Goal: Check status: Check status

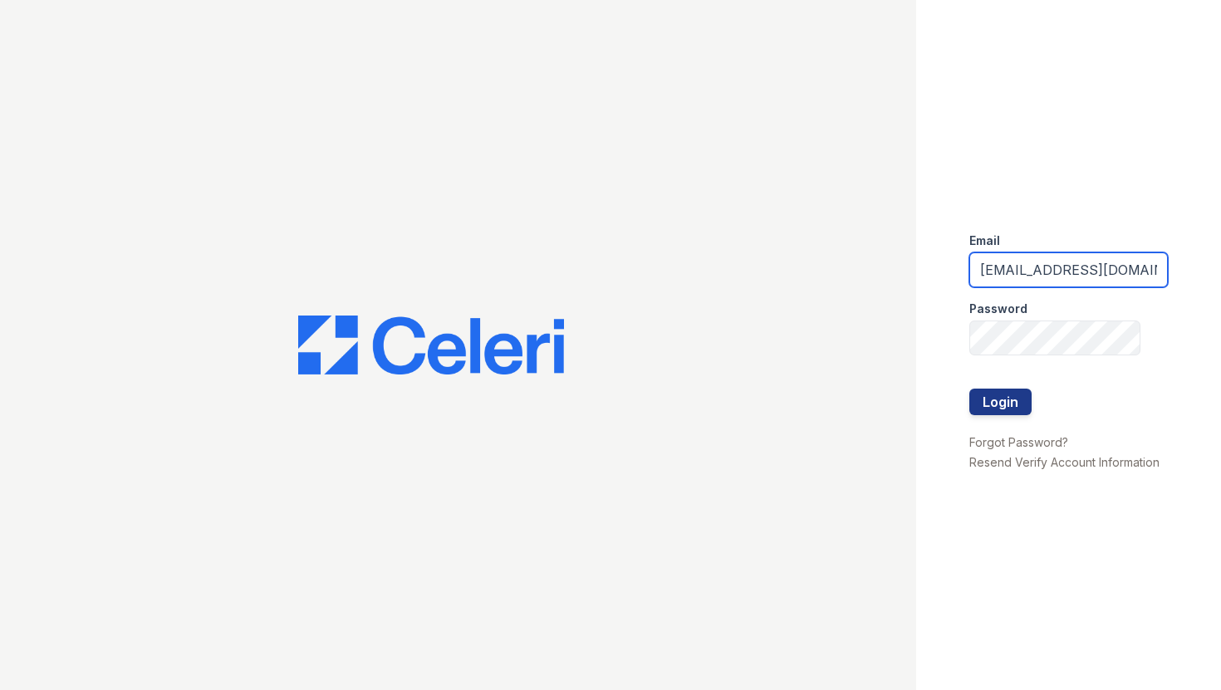
click at [1034, 271] on input "[EMAIL_ADDRESS][DOMAIN_NAME]" at bounding box center [1068, 269] width 199 height 35
type input "[EMAIL_ADDRESS][DOMAIN_NAME]"
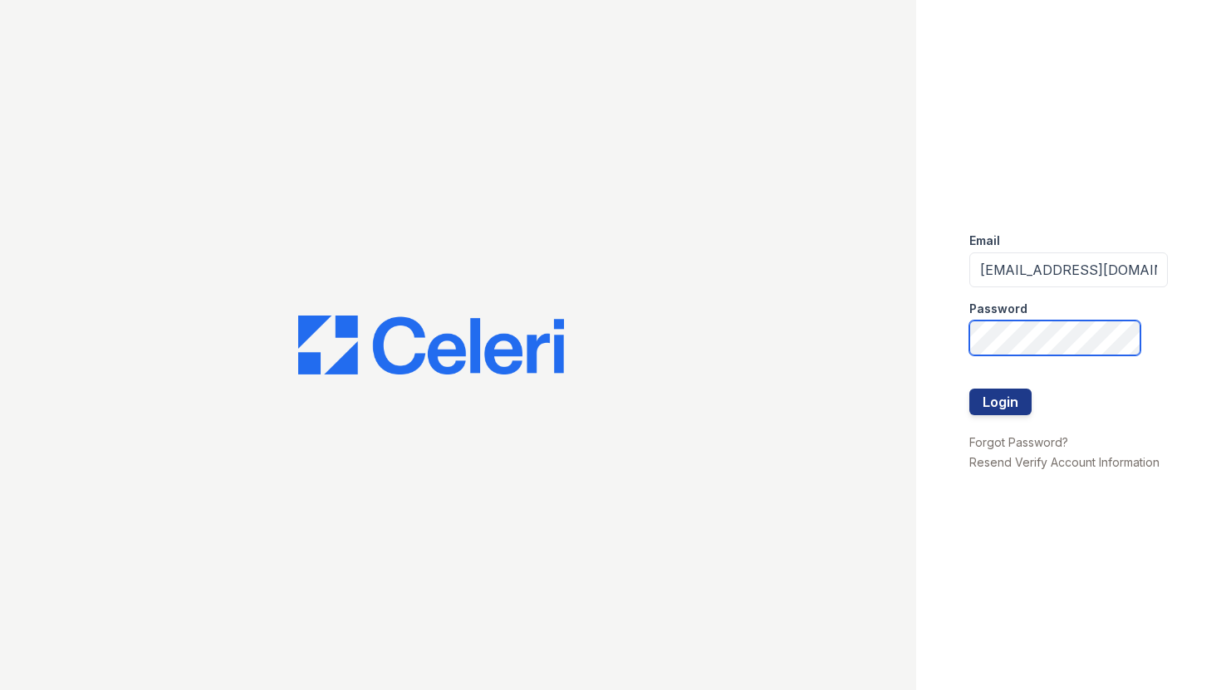
click at [962, 328] on div "Email maitlandwest@nmresidential.com Password Login Forgot Password? Resend Ver…" at bounding box center [1069, 345] width 306 height 690
click at [840, 275] on div at bounding box center [458, 345] width 916 height 690
click at [990, 407] on button "Login" at bounding box center [1000, 402] width 62 height 27
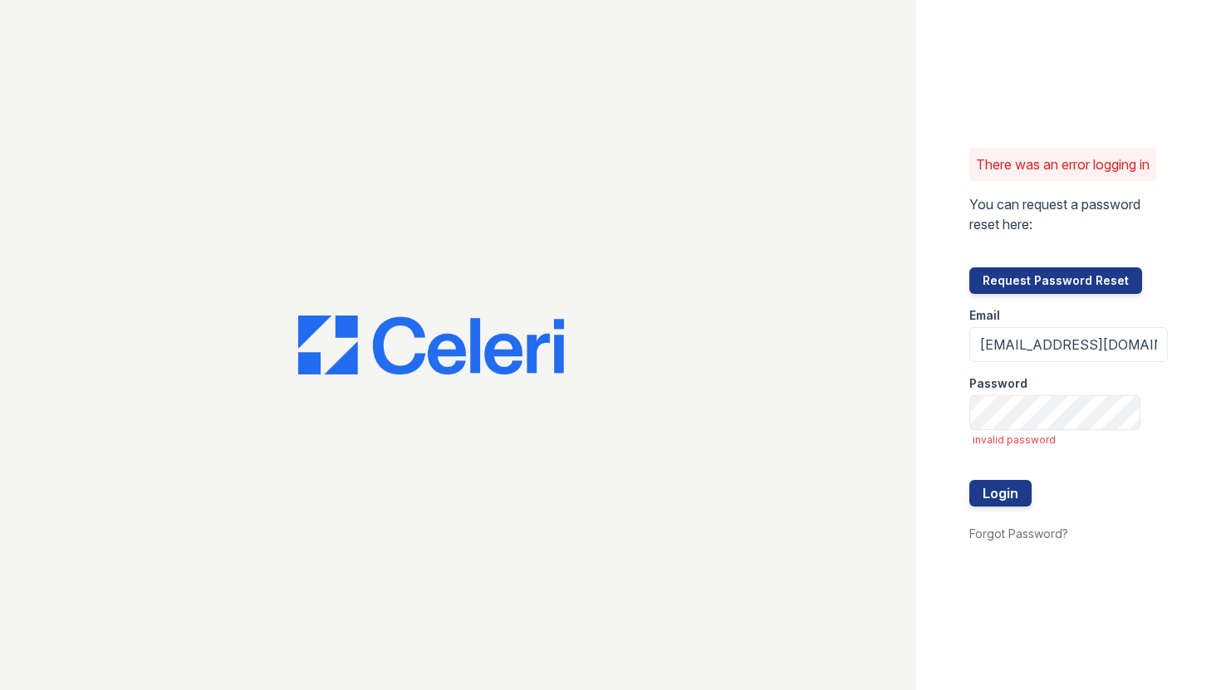
click at [790, 418] on div at bounding box center [458, 345] width 916 height 690
click at [1000, 490] on button "Login" at bounding box center [1000, 493] width 62 height 27
click at [977, 347] on input "[EMAIL_ADDRESS][DOMAIN_NAME]" at bounding box center [1068, 344] width 199 height 35
click at [1019, 285] on button "Request Password Reset" at bounding box center [1055, 280] width 173 height 27
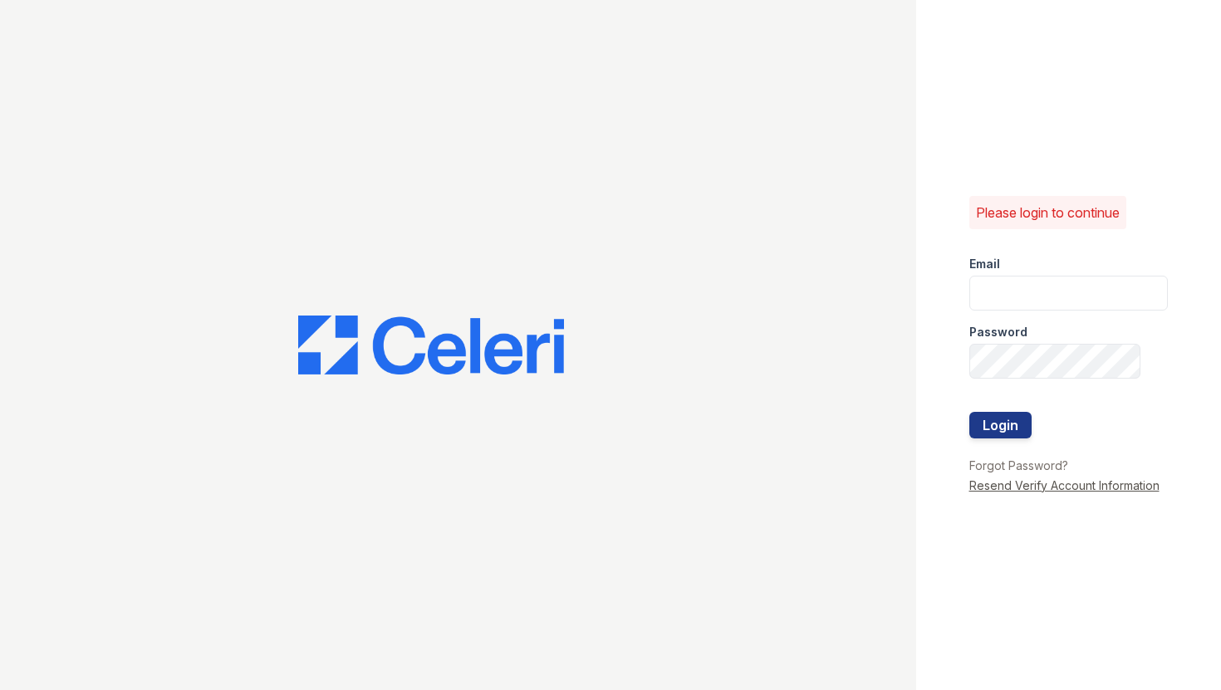
type input "drosario@nmresidential.com"
click at [1000, 484] on link "Resend Verify Account Information" at bounding box center [1064, 485] width 190 height 14
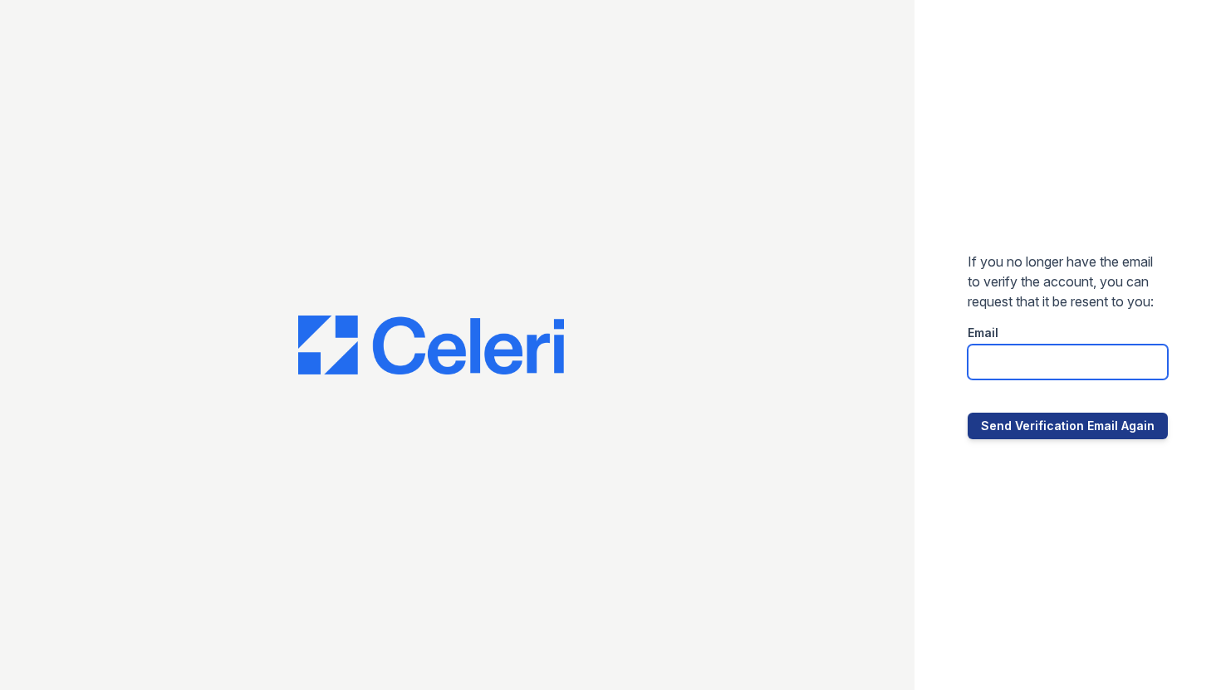
click at [1005, 372] on input "email" at bounding box center [1067, 362] width 200 height 35
type input "[EMAIL_ADDRESS][DOMAIN_NAME]"
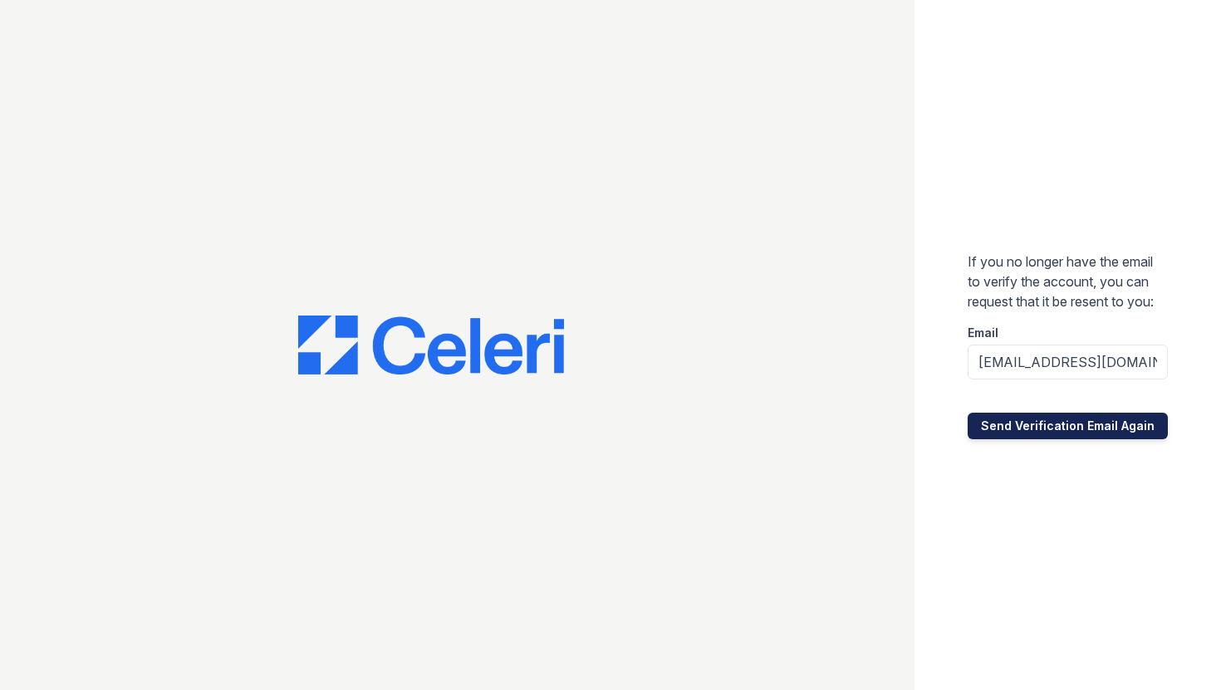
click at [1034, 428] on button "Send Verification Email Again" at bounding box center [1067, 426] width 200 height 27
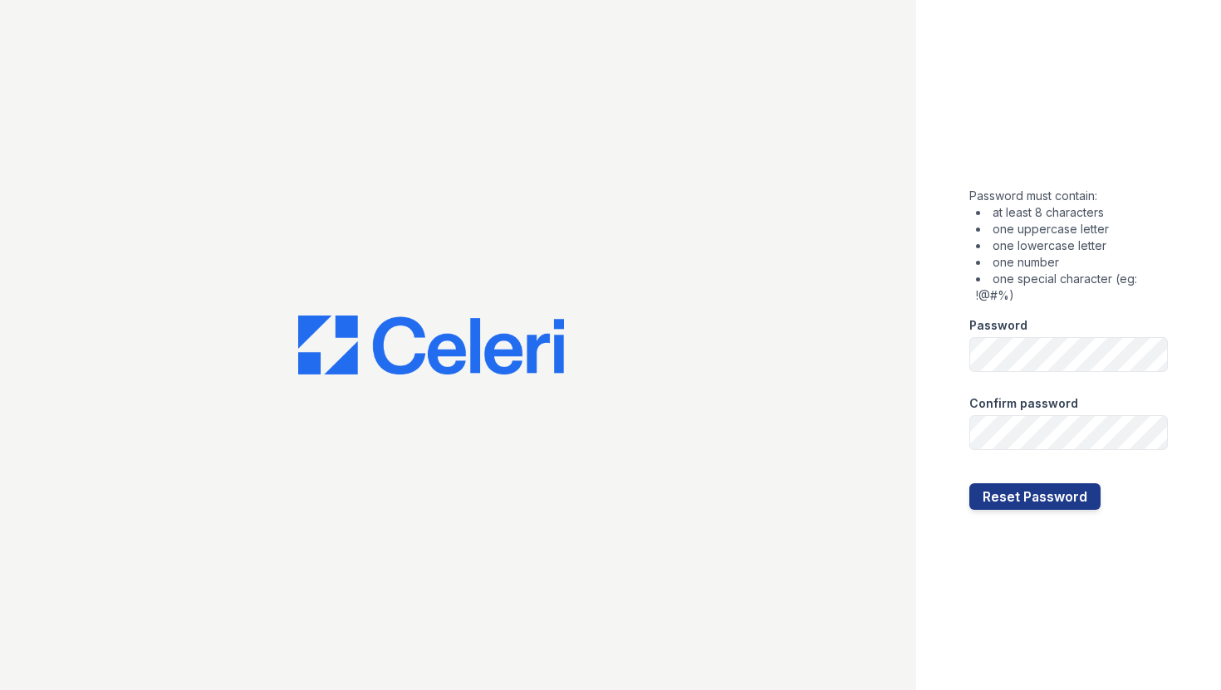
click at [875, 316] on div at bounding box center [458, 345] width 916 height 690
click at [815, 391] on div at bounding box center [458, 345] width 916 height 690
click at [845, 339] on div at bounding box center [458, 345] width 916 height 690
click at [793, 409] on div at bounding box center [458, 345] width 916 height 690
click at [1023, 493] on button "Reset Password" at bounding box center [1034, 496] width 131 height 27
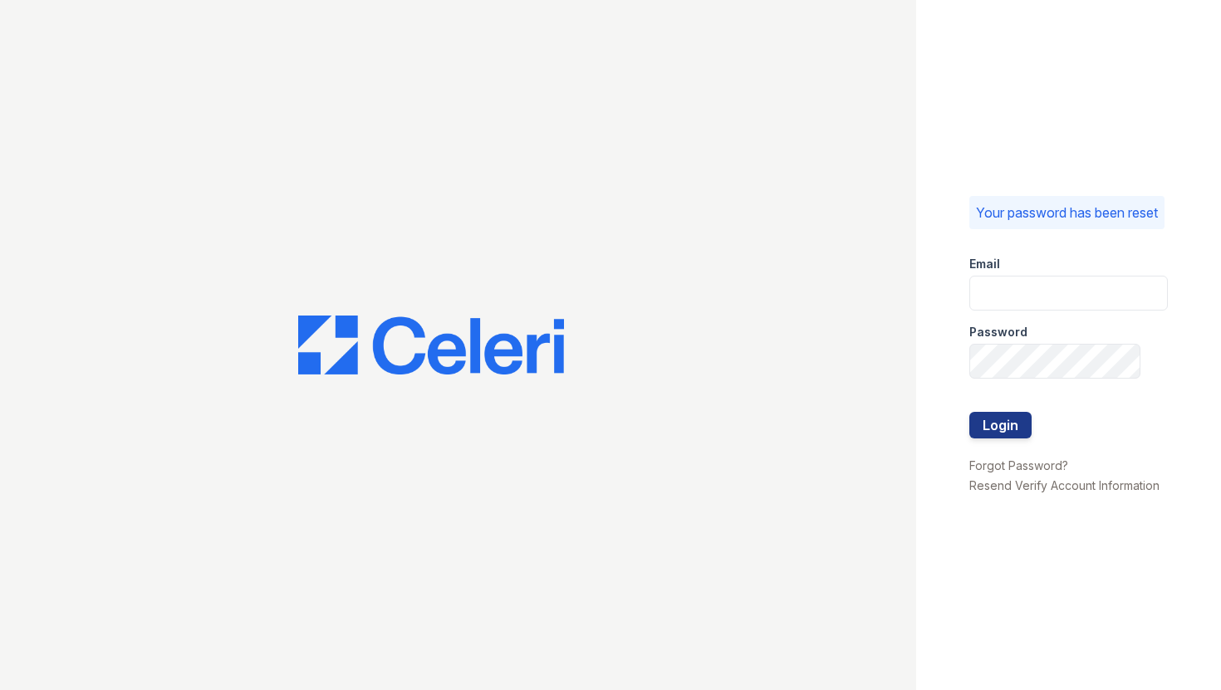
type input "[EMAIL_ADDRESS][DOMAIN_NAME]"
click at [1014, 492] on link "Resend Verify Account Information" at bounding box center [1064, 485] width 190 height 14
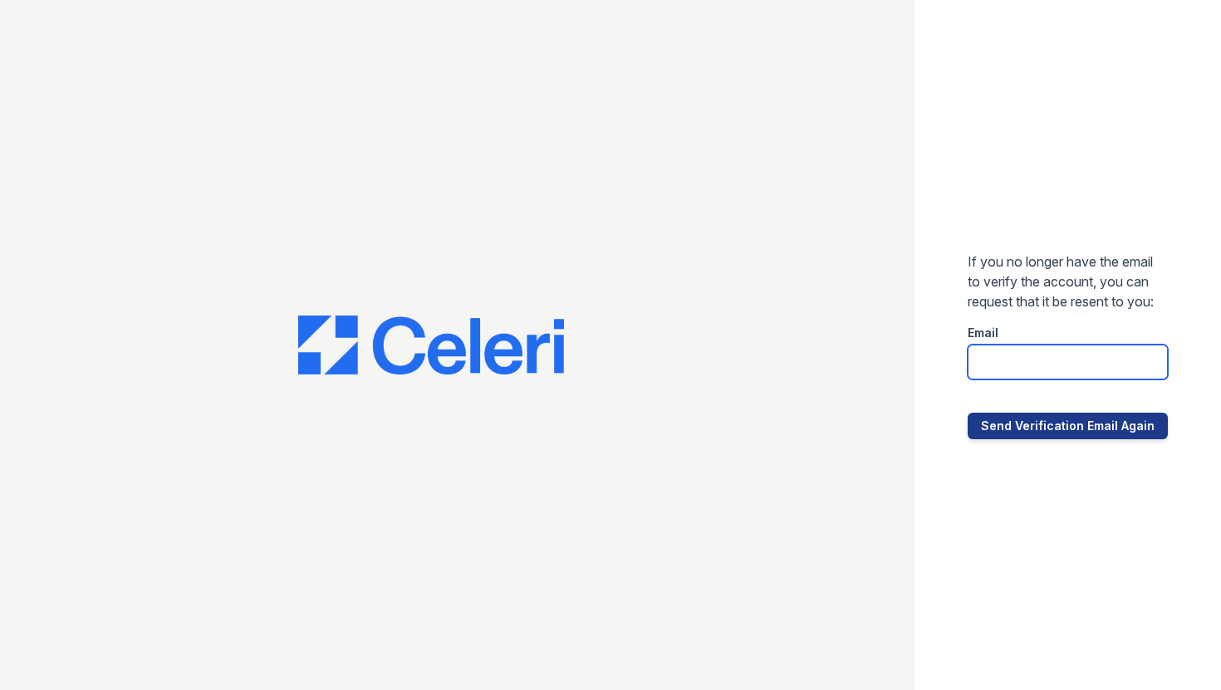
click at [999, 369] on input "email" at bounding box center [1067, 362] width 200 height 35
type input "[EMAIL_ADDRESS][DOMAIN_NAME]"
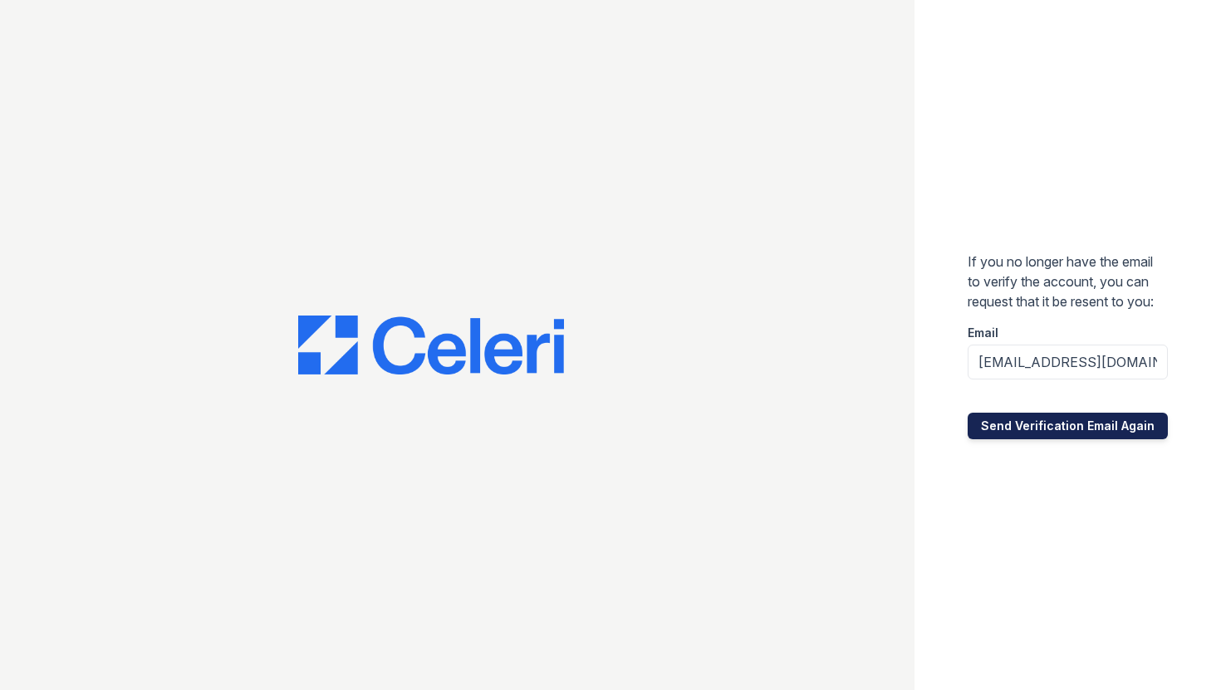
click at [1042, 426] on button "Send Verification Email Again" at bounding box center [1067, 426] width 200 height 27
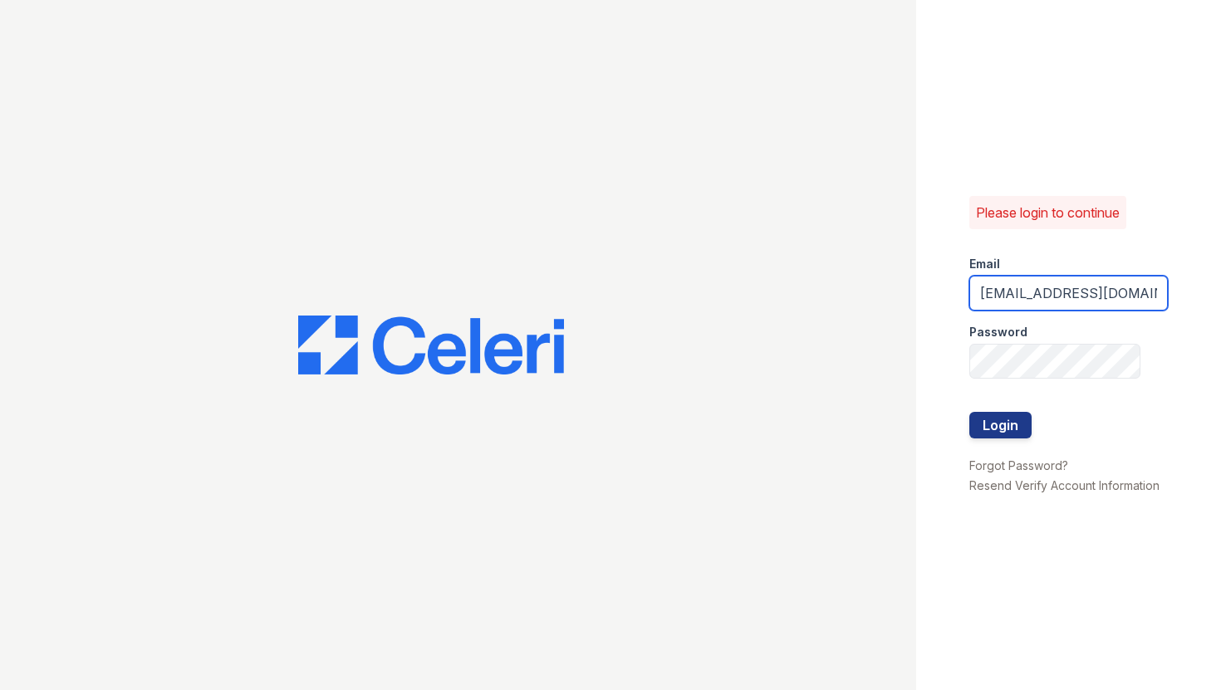
scroll to position [0, 28]
drag, startPoint x: 977, startPoint y: 295, endPoint x: 1017, endPoint y: 295, distance: 39.9
click at [1021, 294] on input "drosario@nmresidential.com" at bounding box center [1068, 293] width 199 height 35
click at [1019, 295] on input "drosario@nmresidential.com" at bounding box center [1068, 293] width 199 height 35
click at [1005, 291] on input "drosario@nmresidential.com" at bounding box center [1068, 293] width 199 height 35
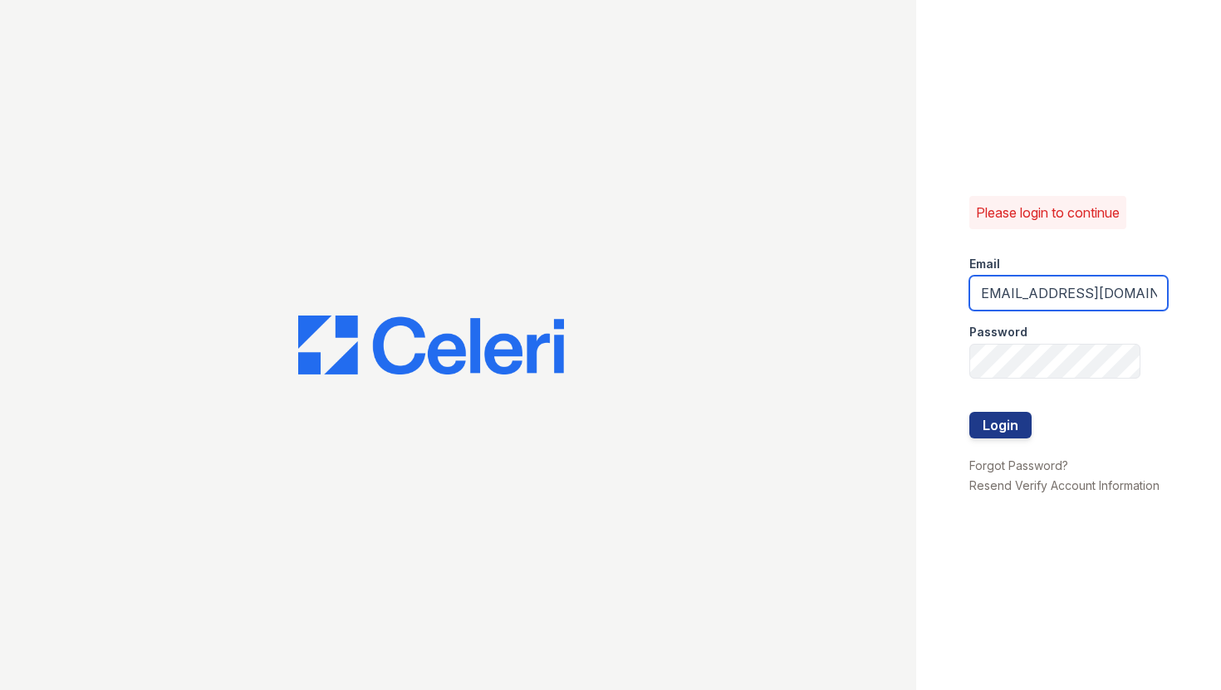
scroll to position [0, 0]
type input "maitlandwest@nmresidential.com"
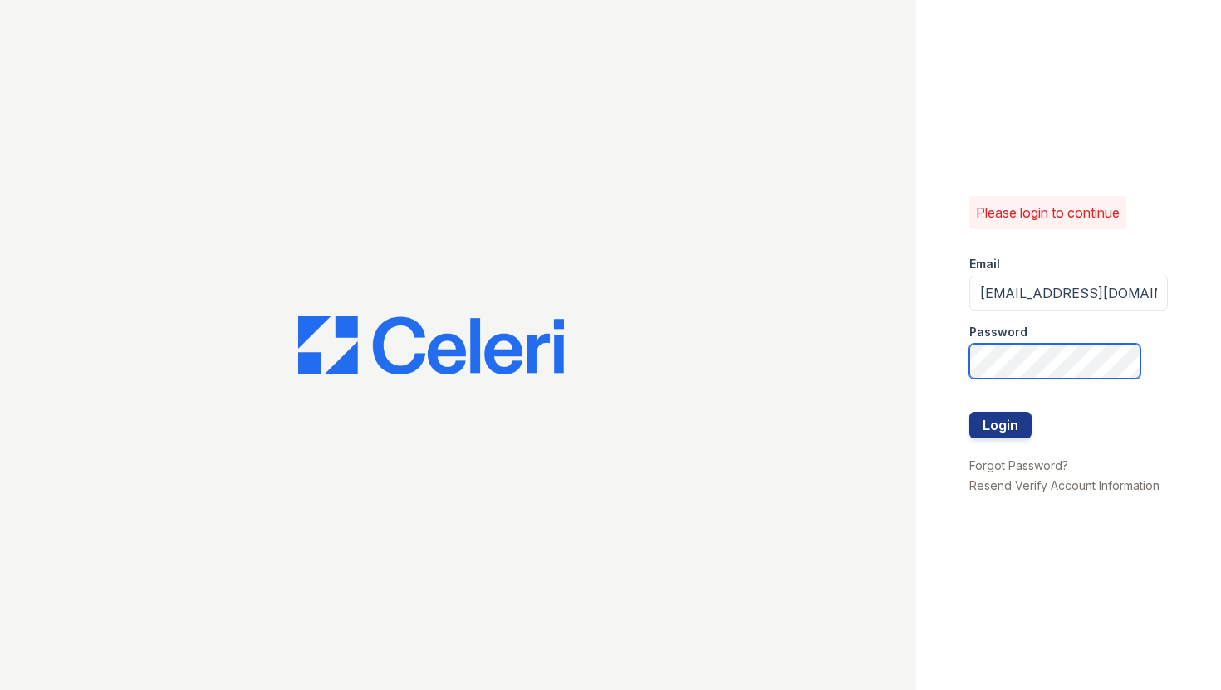
click at [927, 360] on div "Please login to continue Email maitlandwest@nmresidential.com Password Login Fo…" at bounding box center [1069, 345] width 306 height 690
click at [909, 228] on div at bounding box center [458, 345] width 916 height 690
click at [1003, 424] on button "Login" at bounding box center [1000, 425] width 62 height 27
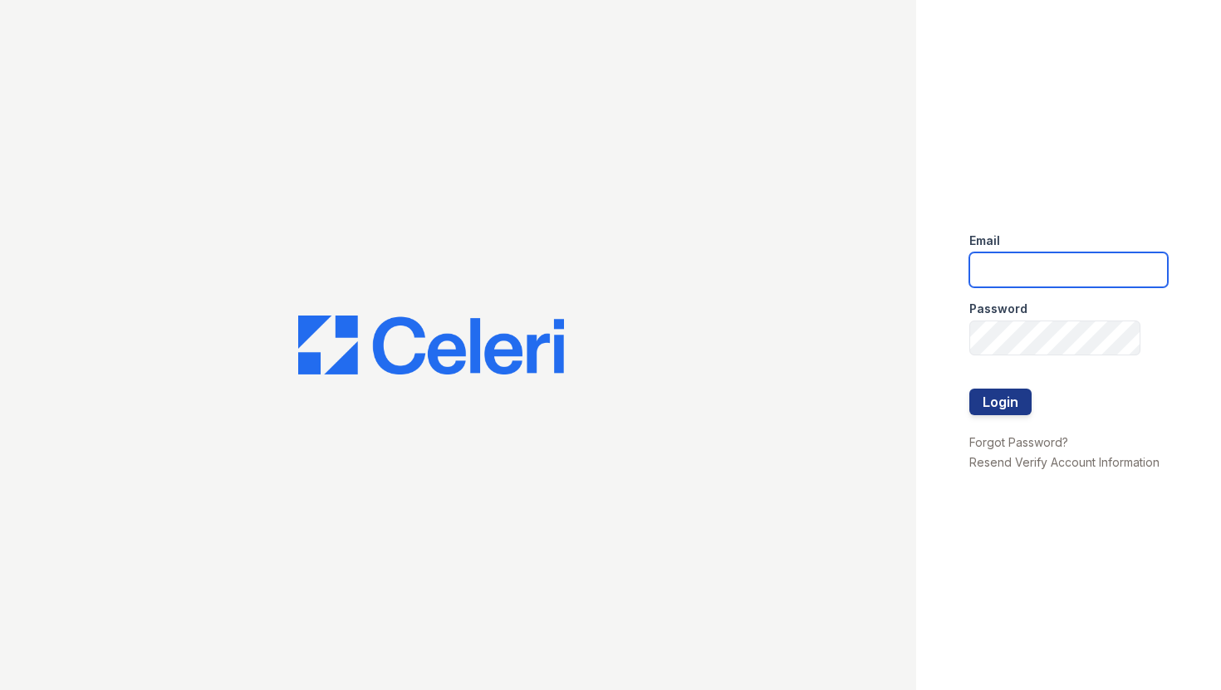
type input "[EMAIL_ADDRESS][DOMAIN_NAME]"
drag, startPoint x: 977, startPoint y: 265, endPoint x: 1147, endPoint y: 259, distance: 169.5
click at [1147, 259] on div "Email [EMAIL_ADDRESS][DOMAIN_NAME] Password Login Forgot Password? Resend Verif…" at bounding box center [1069, 345] width 306 height 690
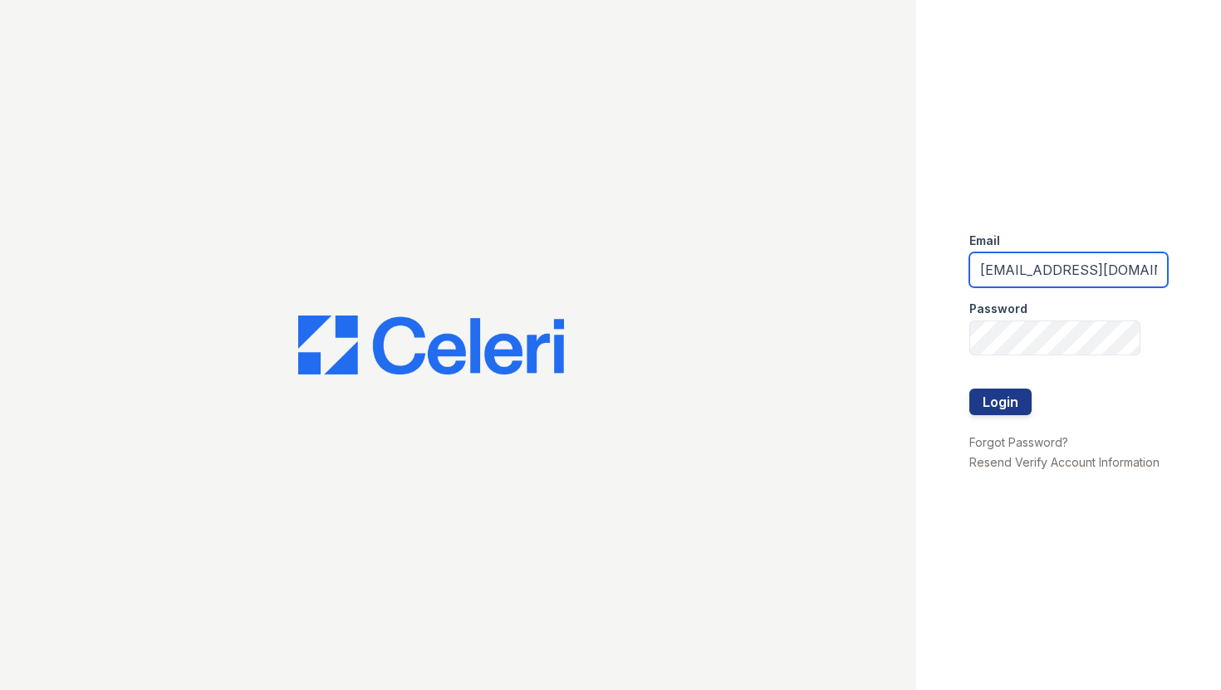
drag, startPoint x: 1131, startPoint y: 268, endPoint x: 950, endPoint y: 262, distance: 181.2
click at [950, 262] on div "Email [EMAIL_ADDRESS][DOMAIN_NAME] Password Login Forgot Password? Resend Verif…" at bounding box center [1069, 345] width 306 height 690
type input "m"
type input "[EMAIL_ADDRESS][DOMAIN_NAME]"
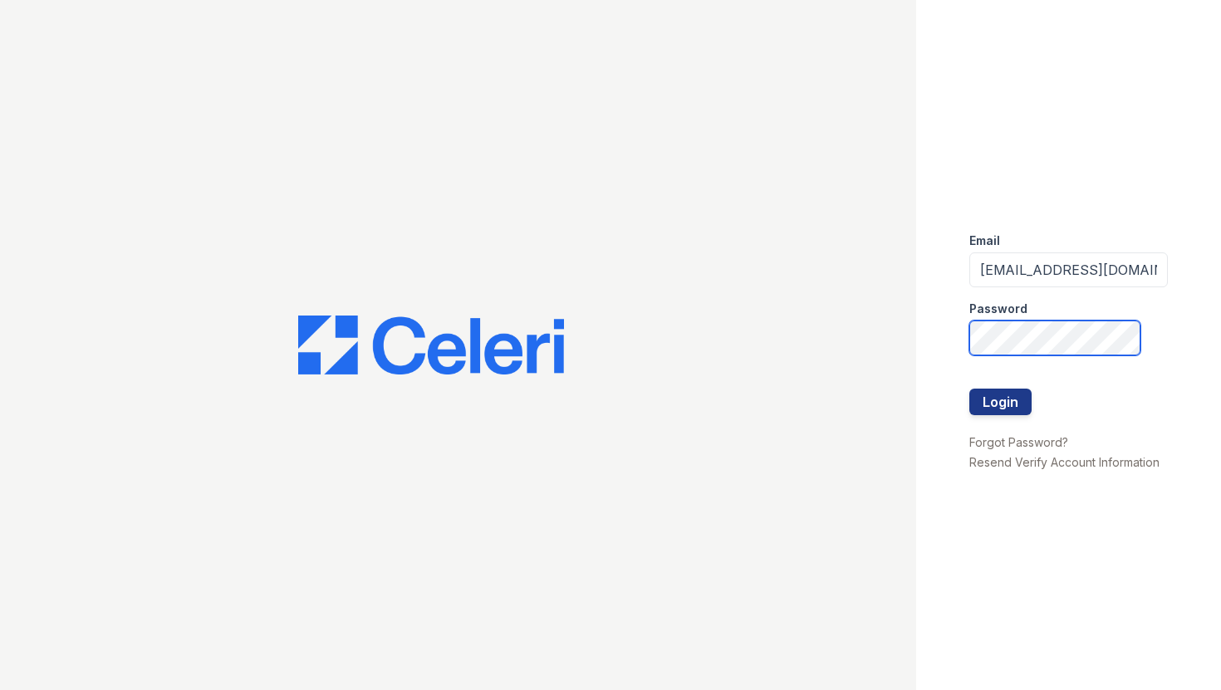
click at [937, 319] on div "Email maitlandwest@nmresidential.com Password Login Forgot Password? Resend Ver…" at bounding box center [1069, 345] width 306 height 690
click at [871, 274] on div at bounding box center [458, 345] width 916 height 690
click at [990, 399] on button "Login" at bounding box center [1000, 402] width 62 height 27
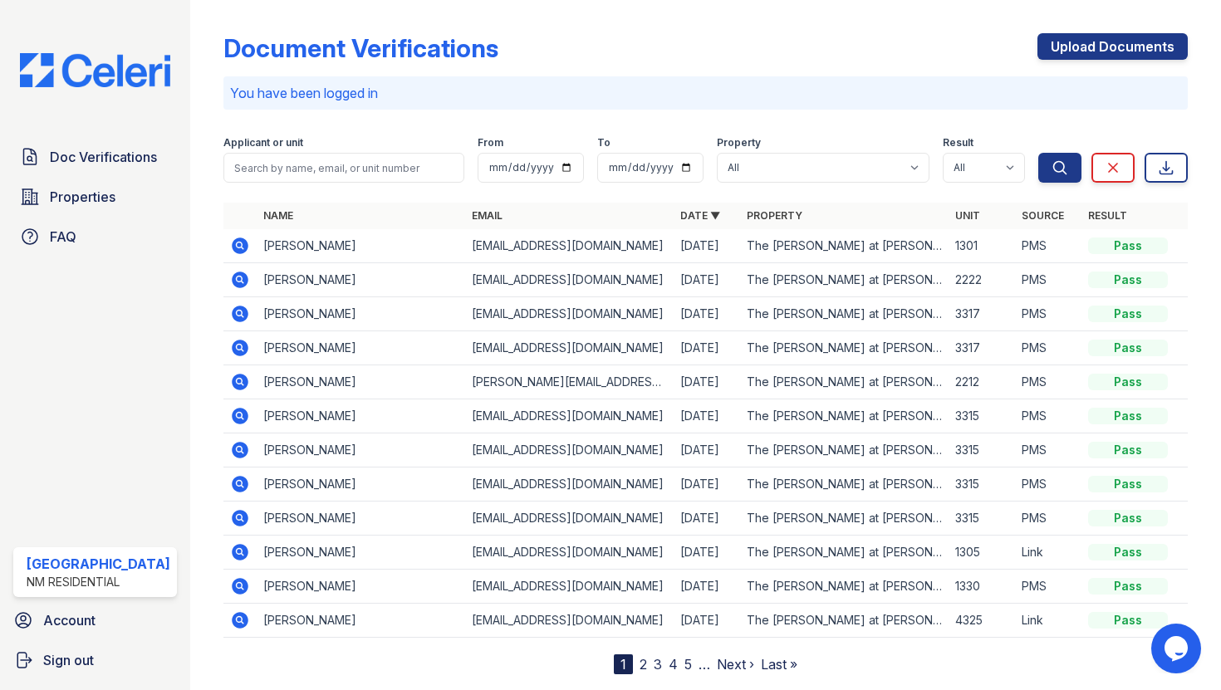
click at [232, 310] on icon at bounding box center [240, 314] width 17 height 17
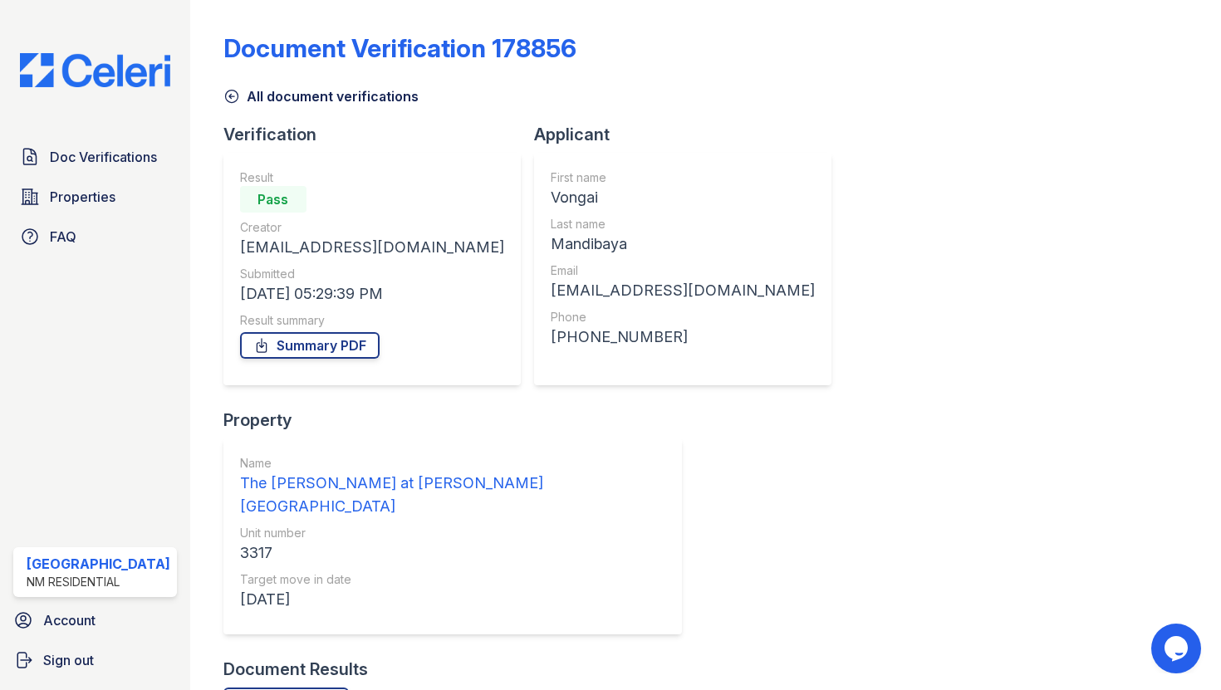
scroll to position [51, 0]
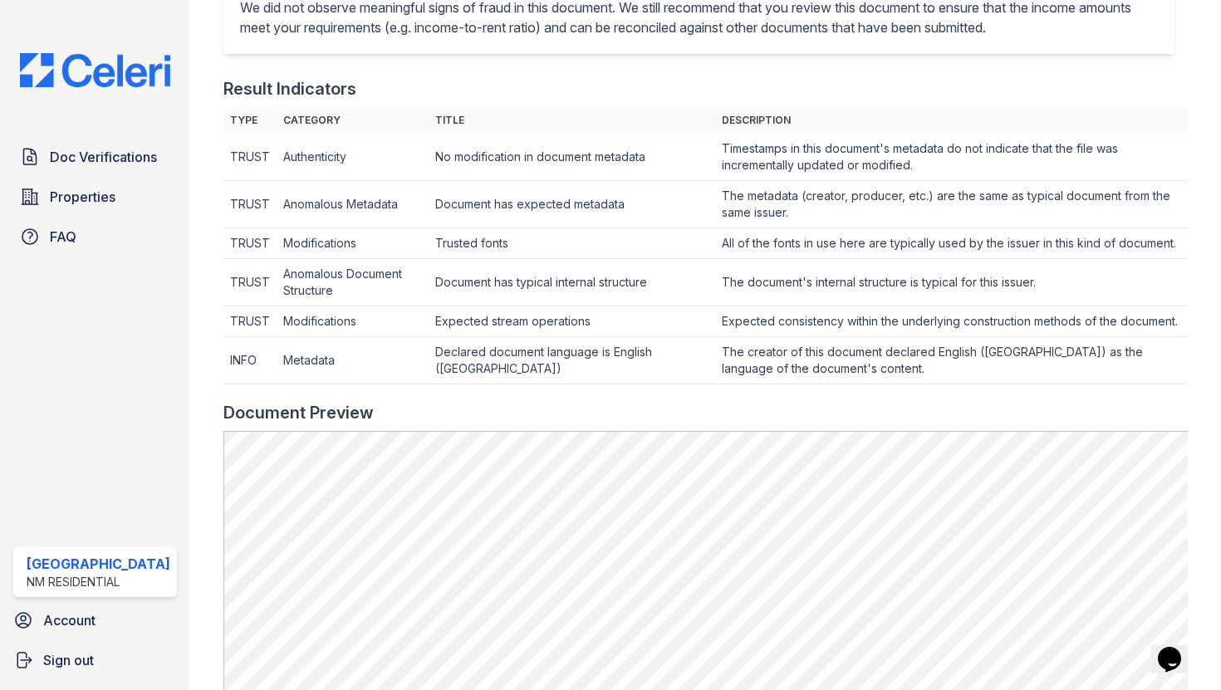
scroll to position [463, 0]
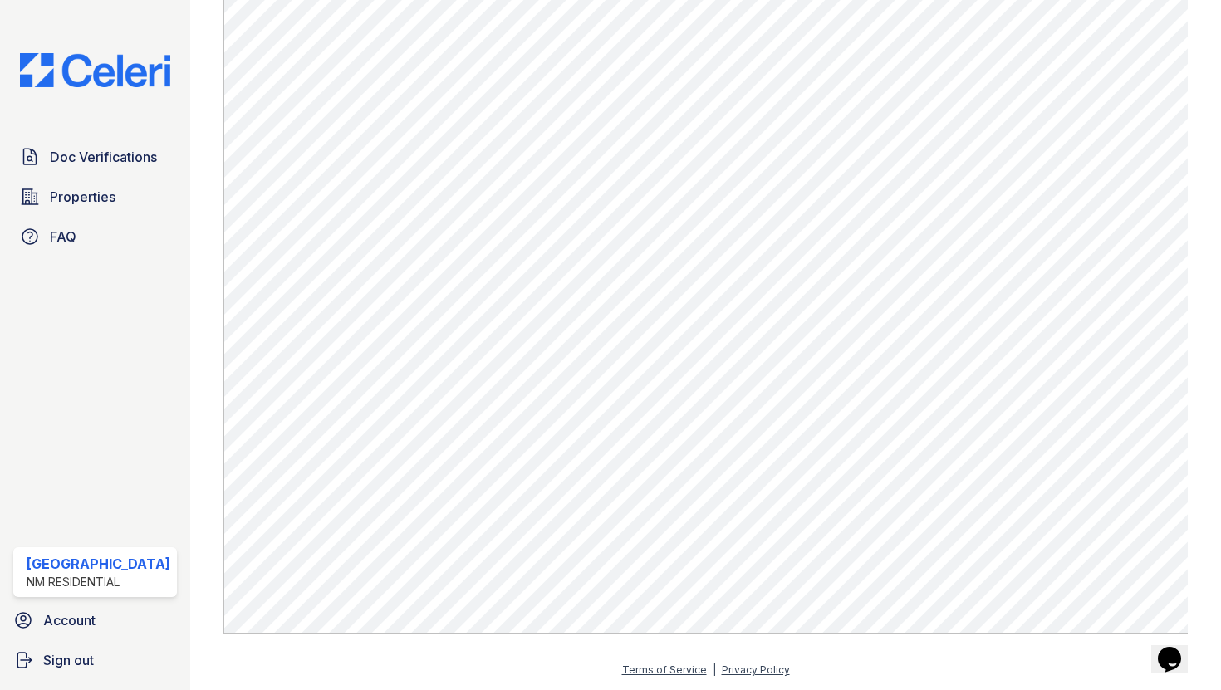
scroll to position [899, 0]
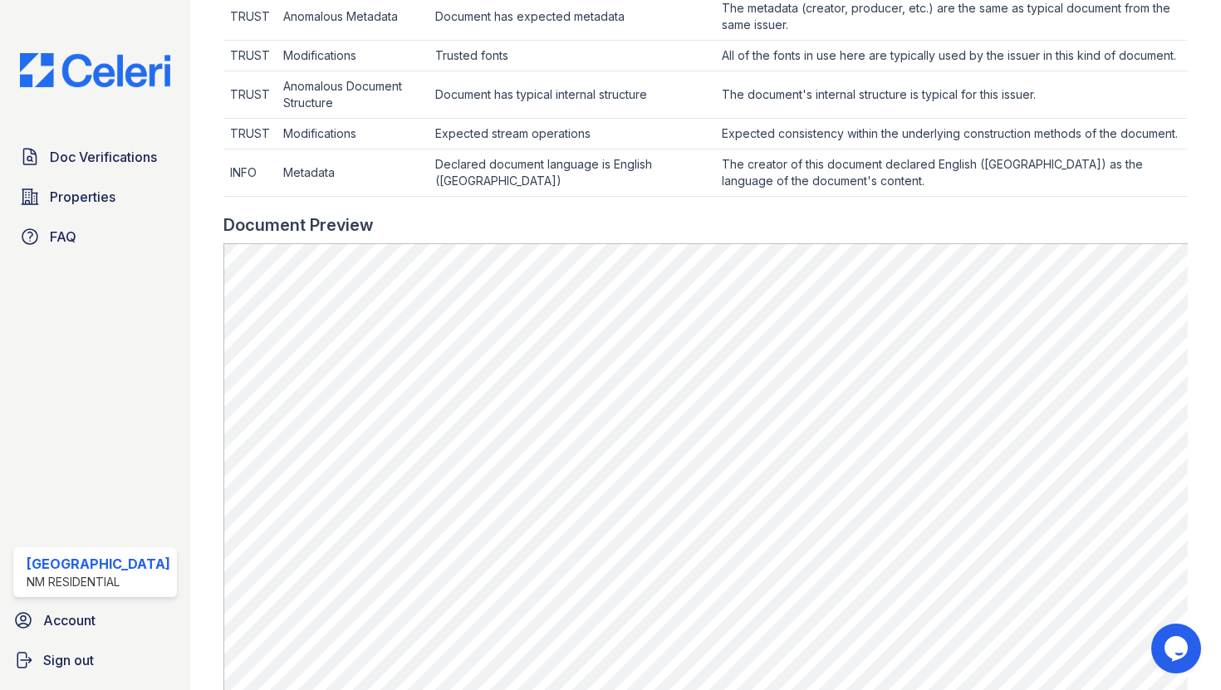
scroll to position [743, 0]
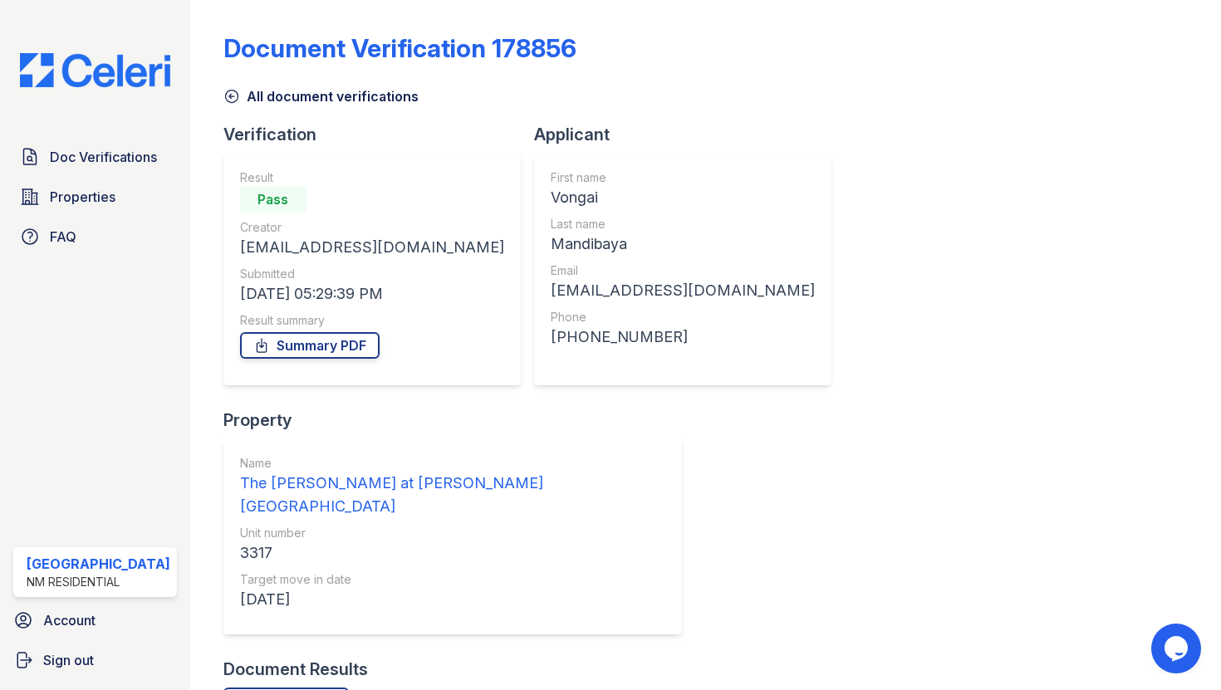
scroll to position [51, 0]
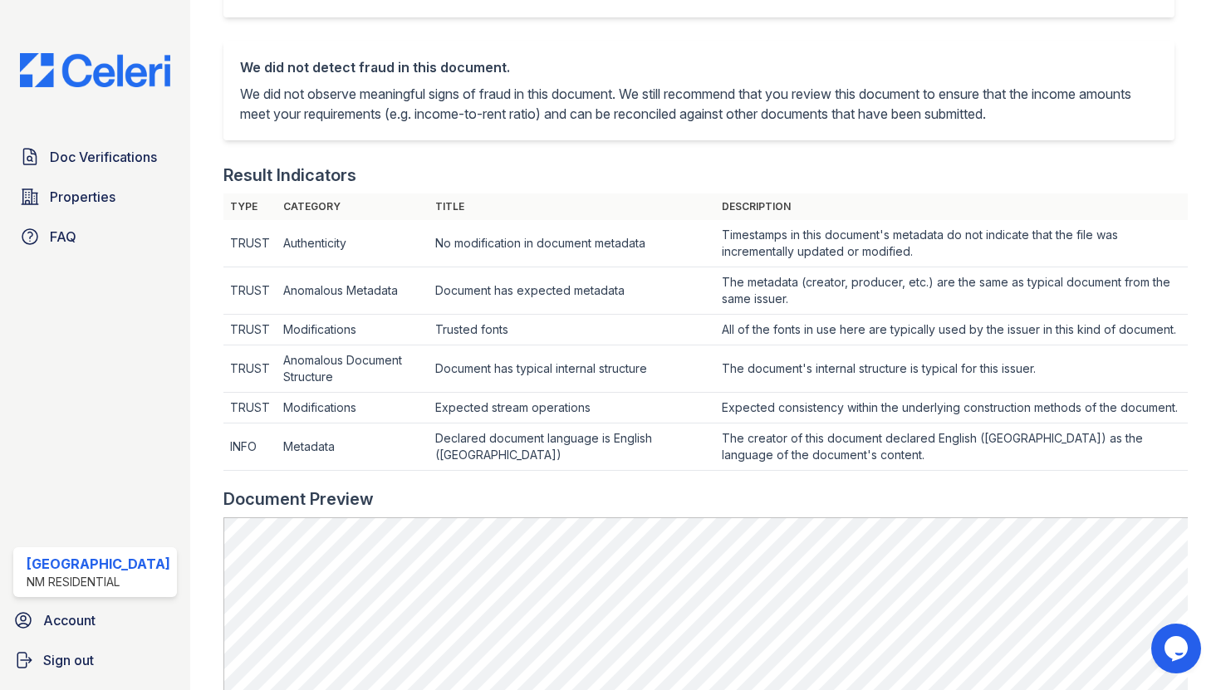
scroll to position [459, 0]
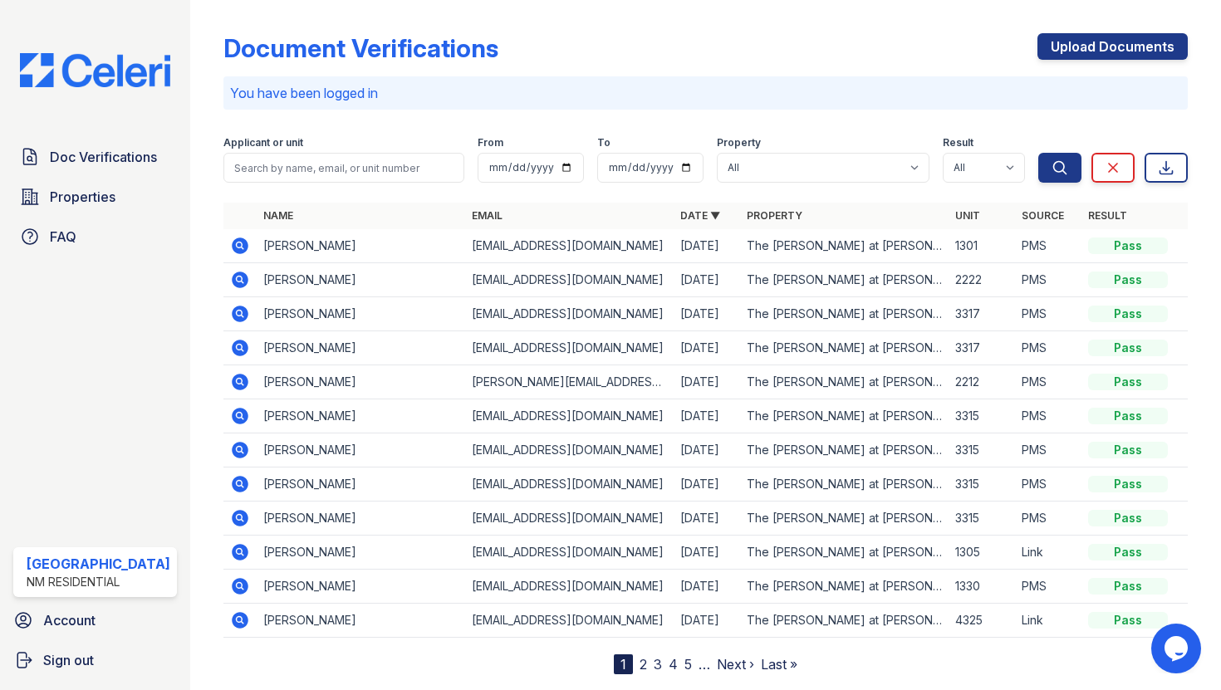
click at [233, 350] on icon at bounding box center [240, 348] width 17 height 17
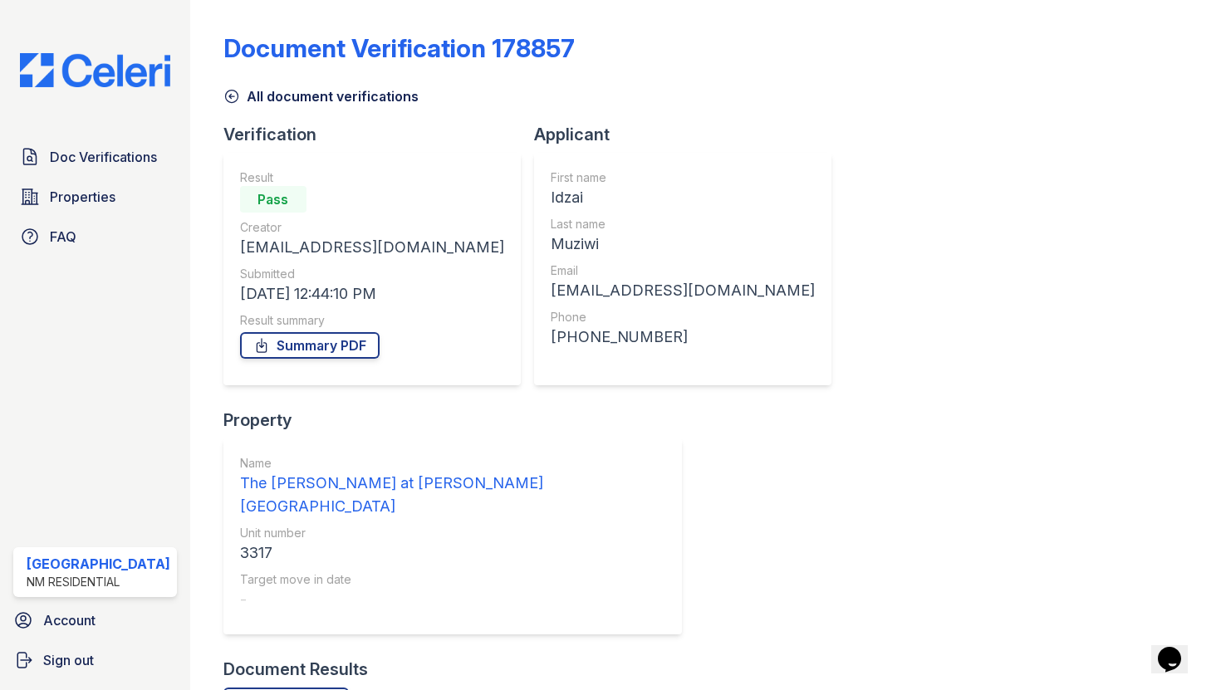
scroll to position [132, 0]
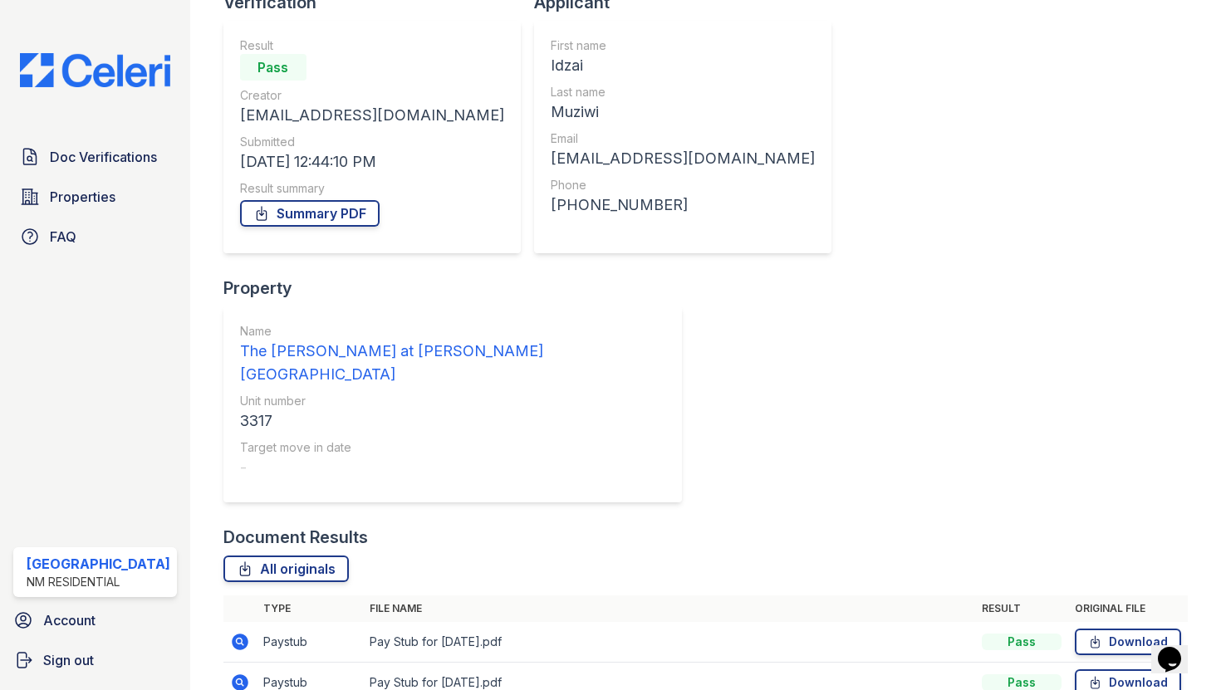
click at [239, 634] on icon at bounding box center [240, 642] width 17 height 17
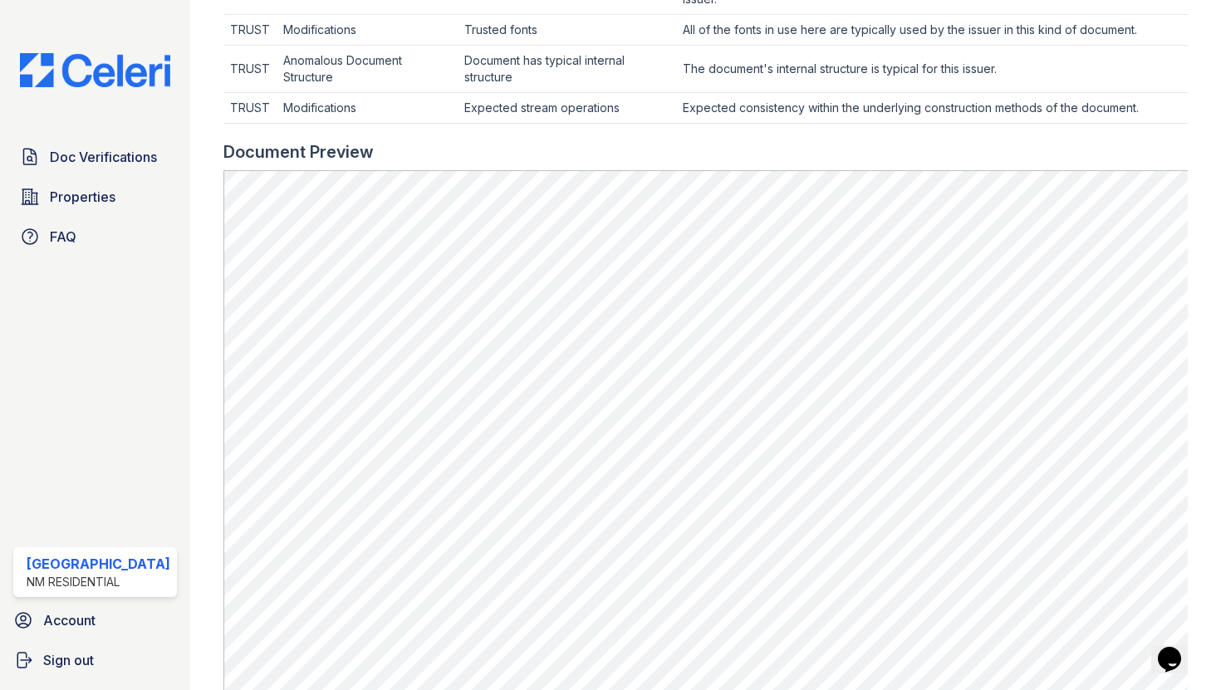
scroll to position [605, 0]
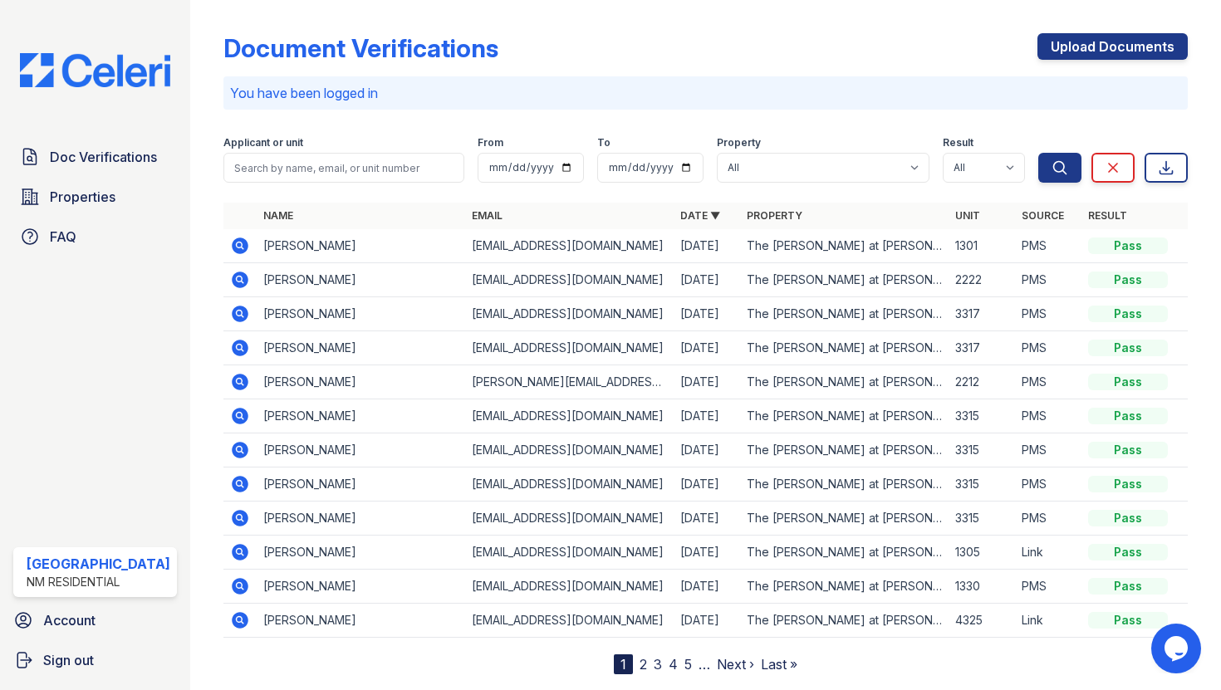
click at [237, 452] on icon at bounding box center [240, 450] width 17 height 17
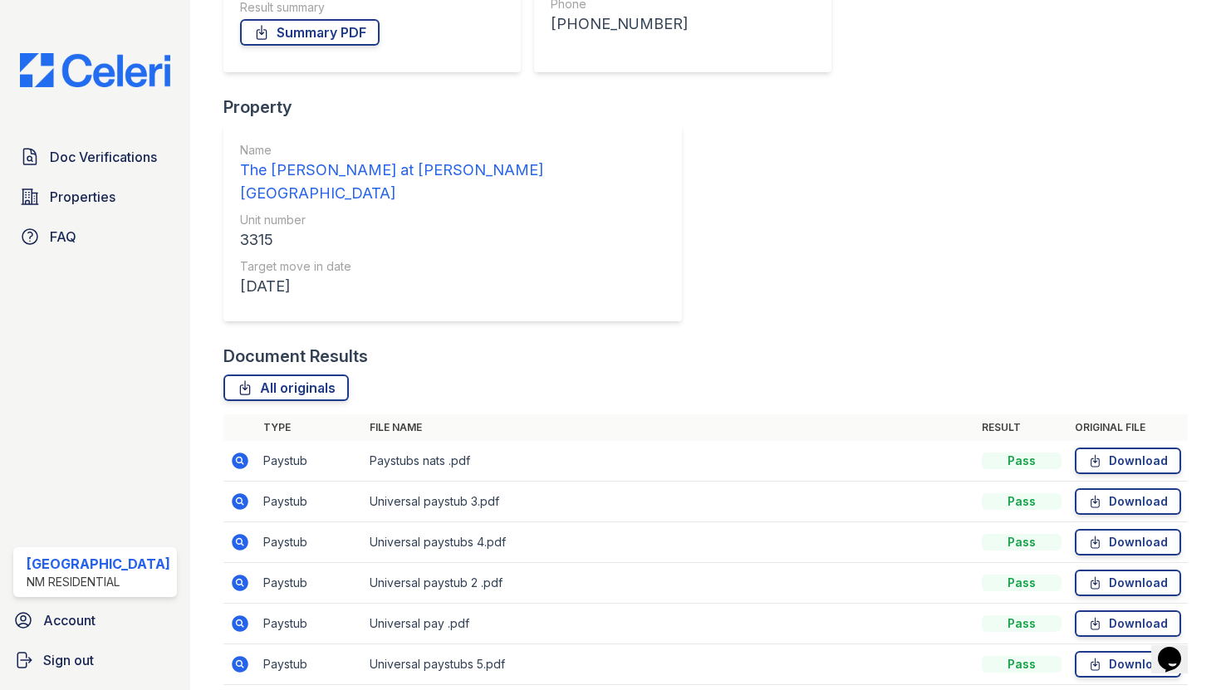
scroll to position [316, 0]
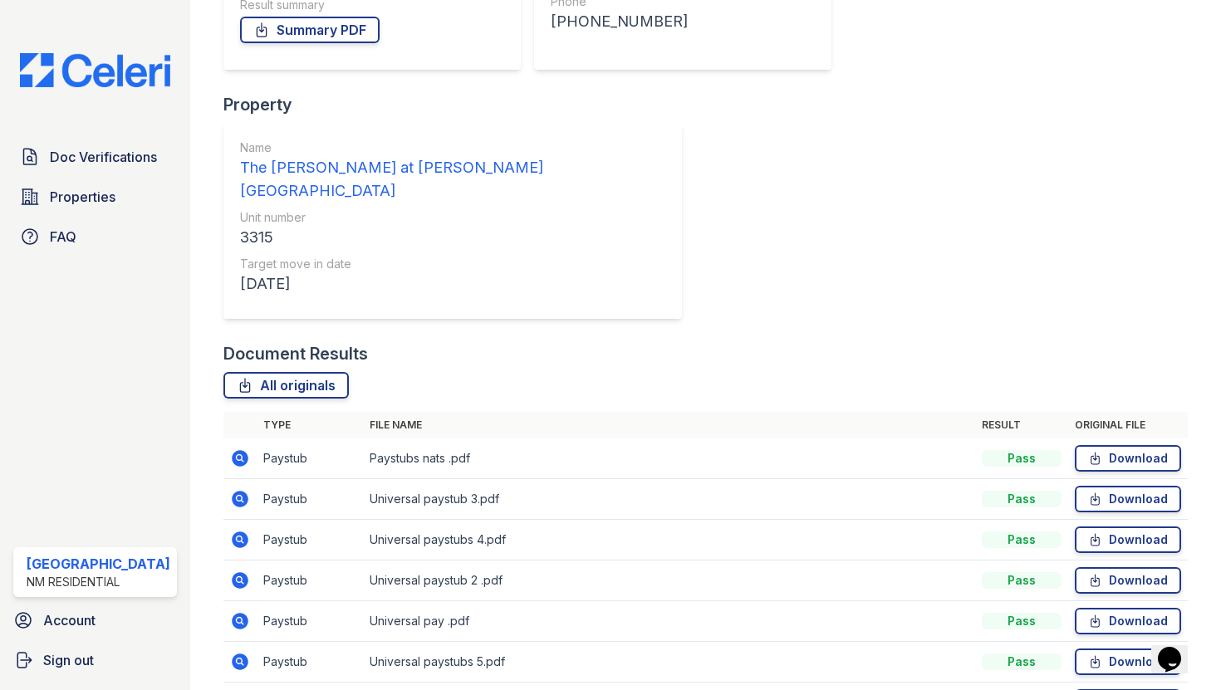
click at [233, 489] on icon at bounding box center [240, 499] width 20 height 20
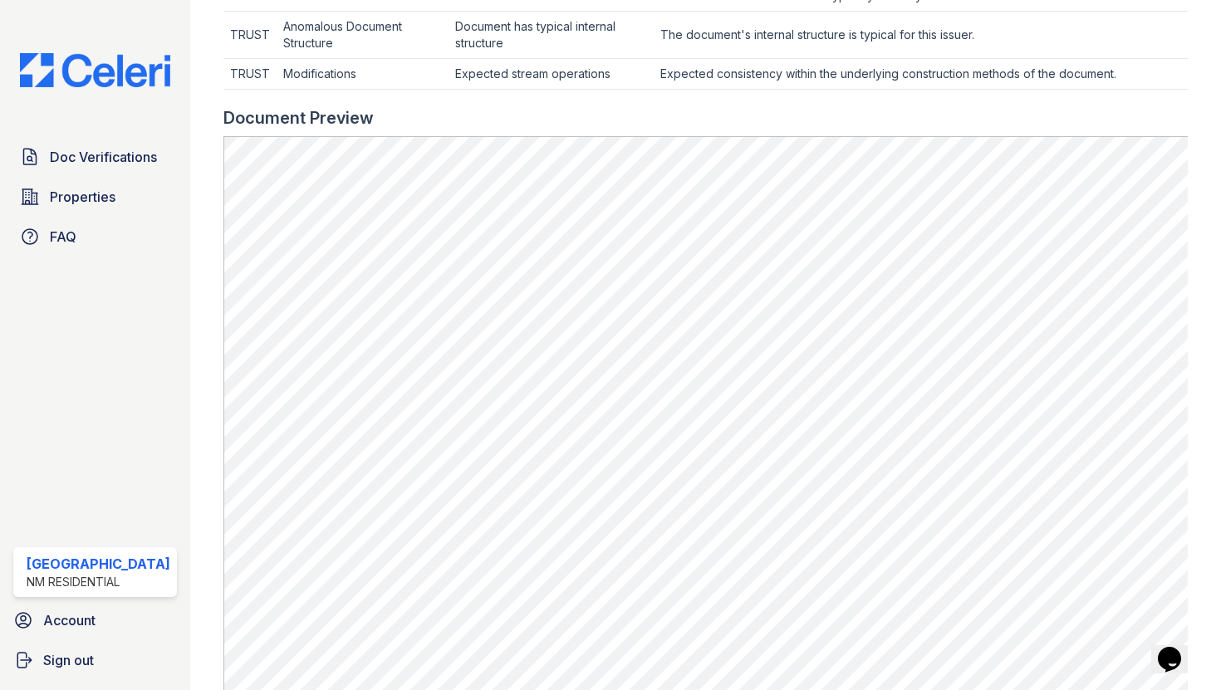
scroll to position [682, 0]
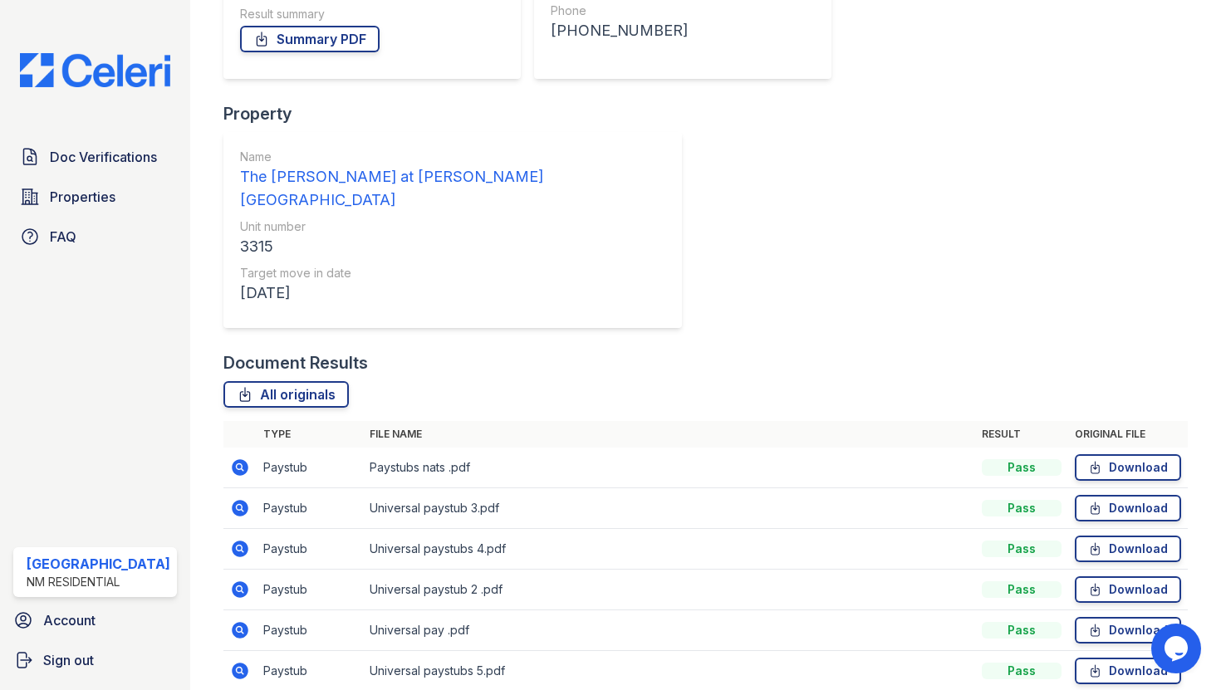
scroll to position [309, 0]
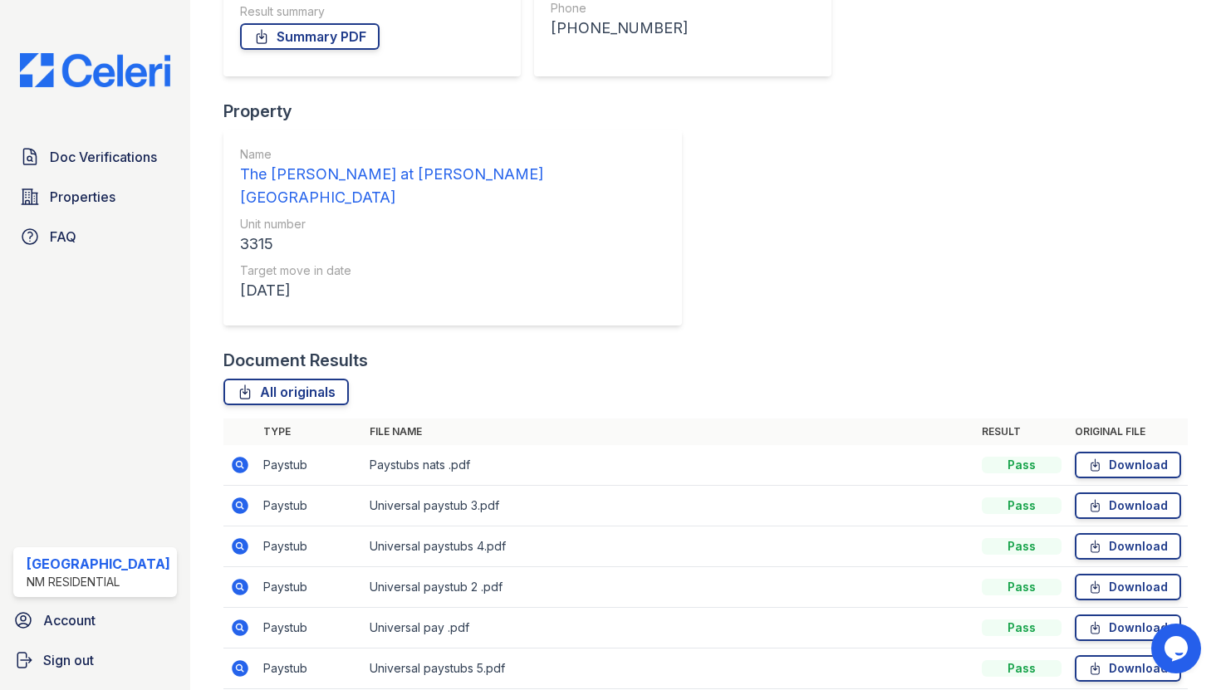
click at [240, 455] on icon at bounding box center [240, 465] width 20 height 20
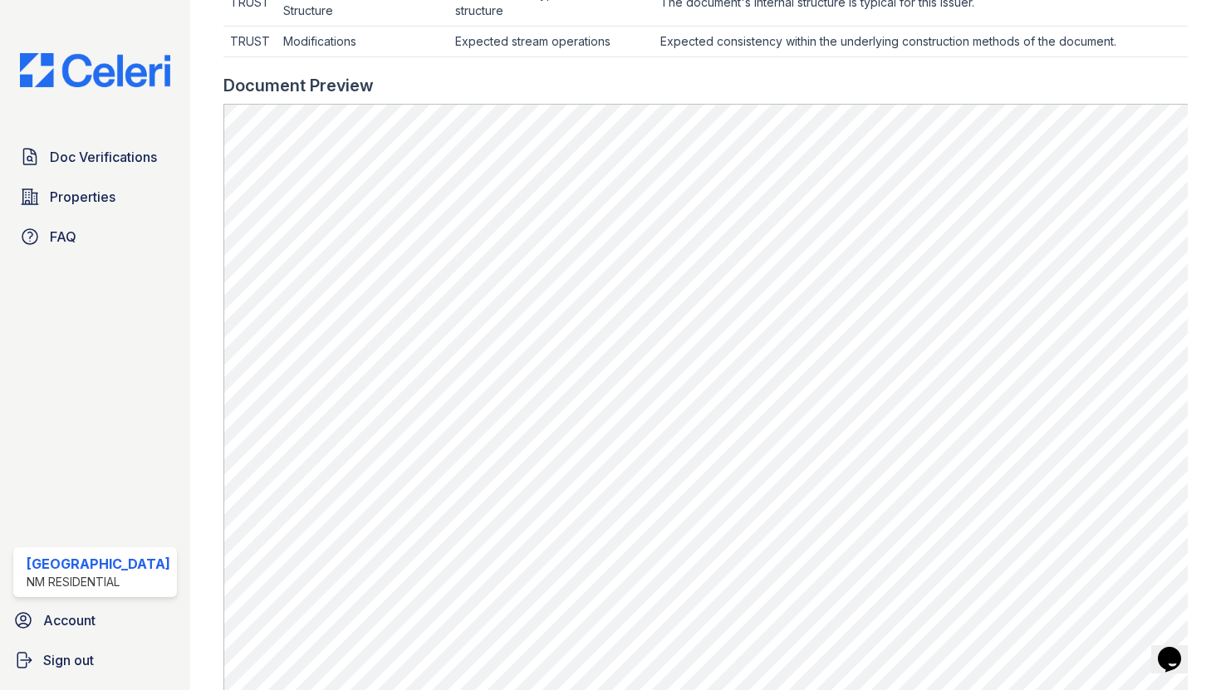
scroll to position [707, 0]
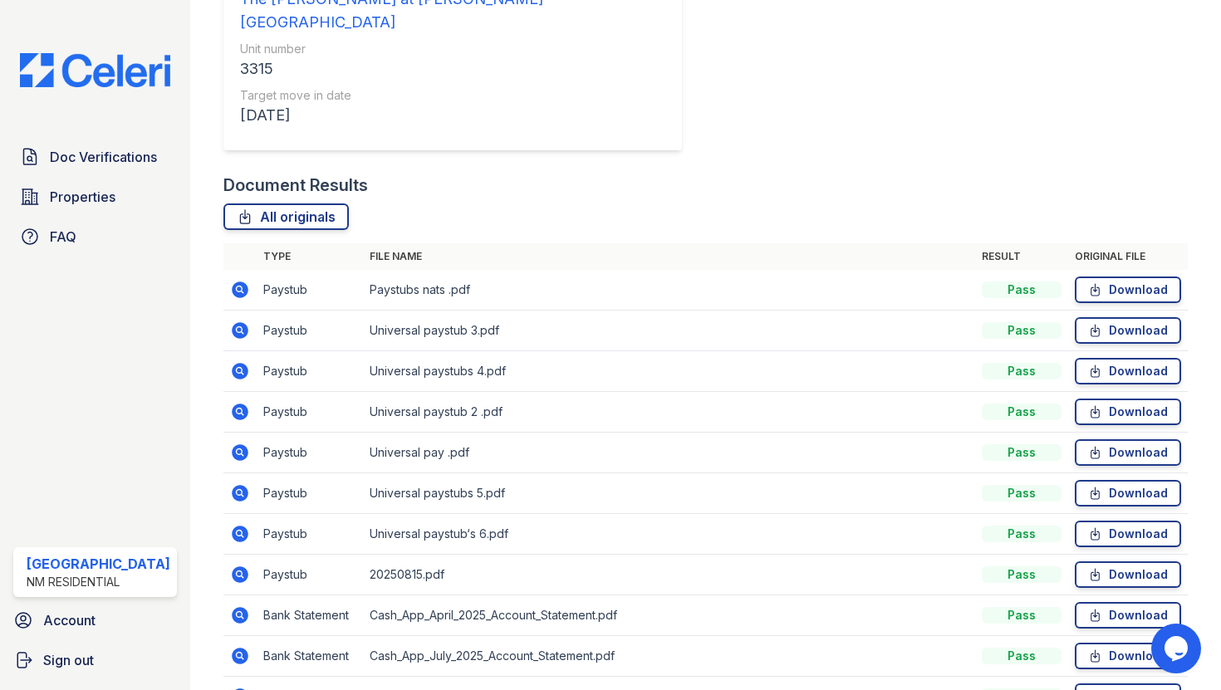
scroll to position [487, 0]
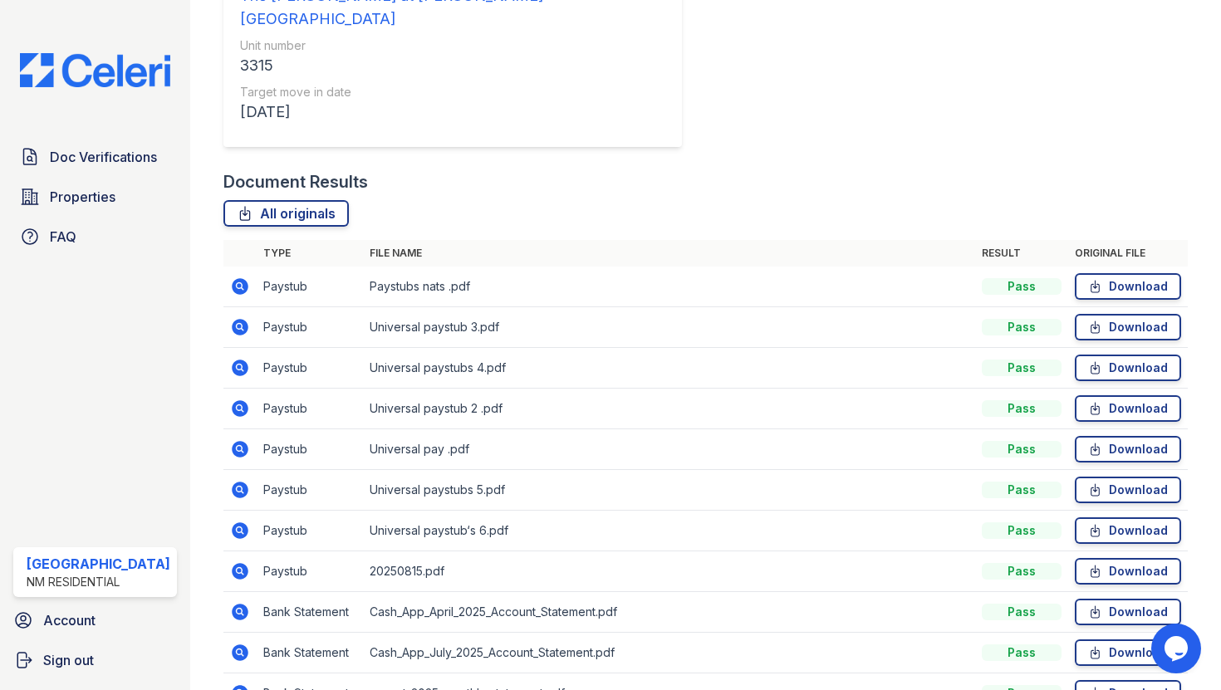
click at [230, 683] on icon at bounding box center [240, 693] width 20 height 20
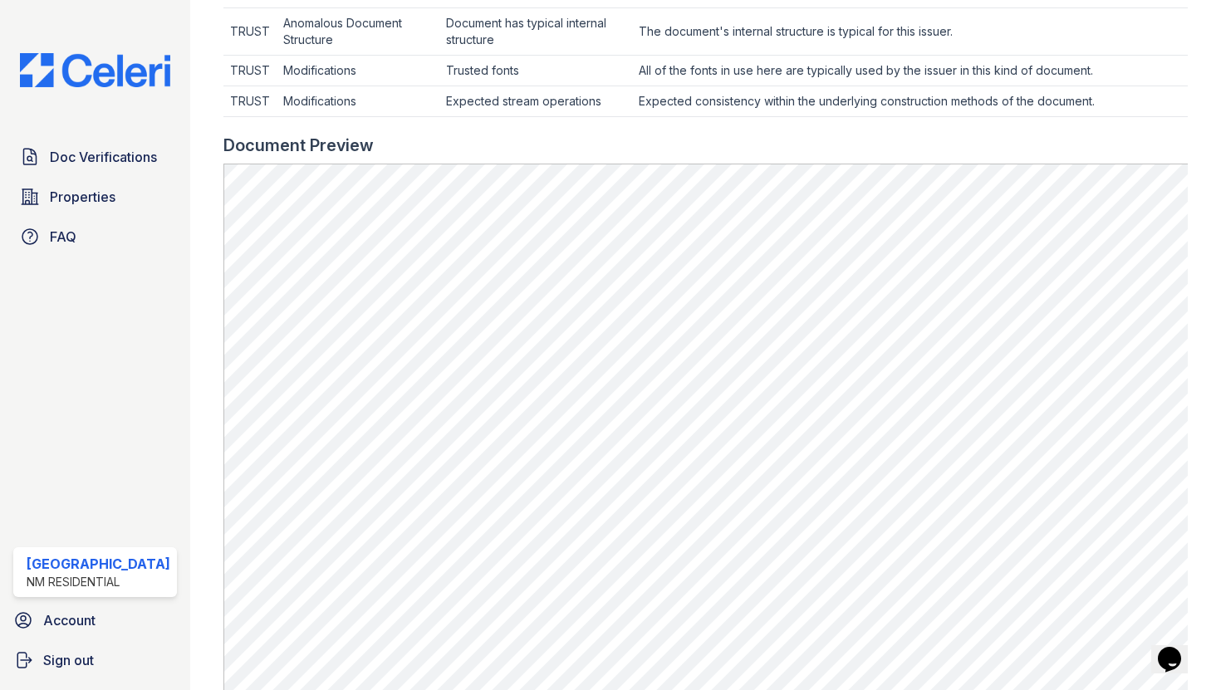
scroll to position [765, 0]
